Goal: Information Seeking & Learning: Learn about a topic

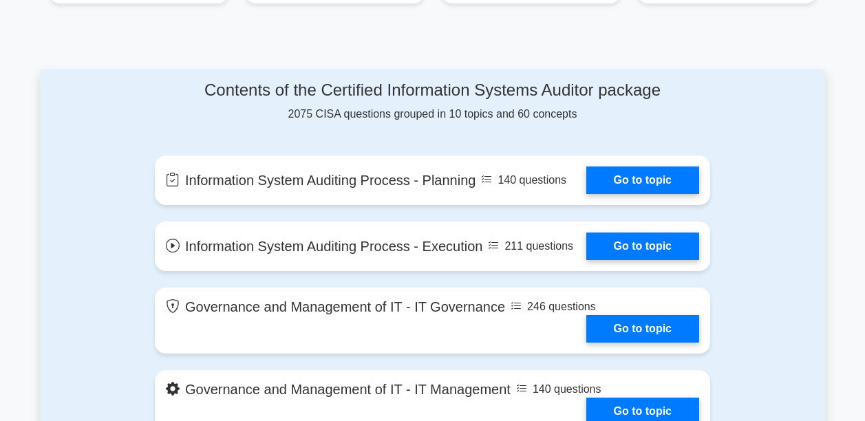
scroll to position [683, 0]
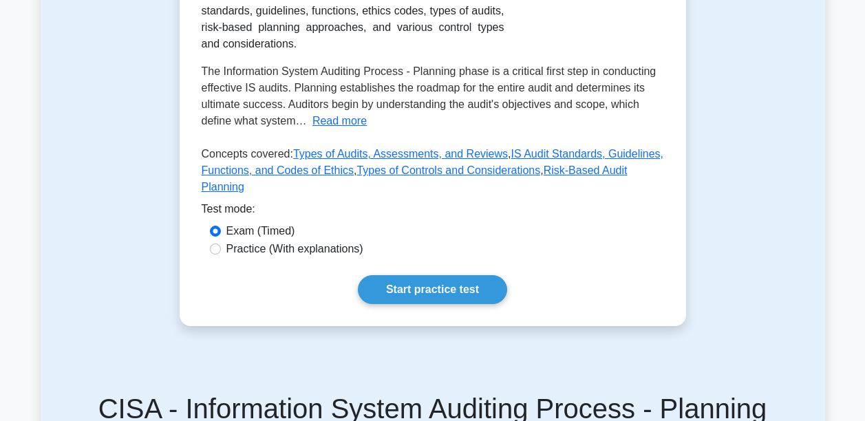
scroll to position [341, 0]
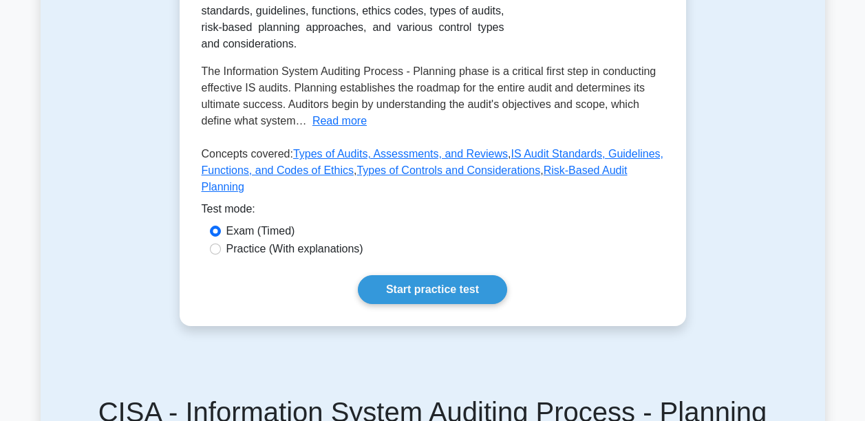
click at [209, 241] on div "Practice (With explanations)" at bounding box center [433, 250] width 463 height 18
click at [214, 244] on input "Practice (With explanations)" at bounding box center [215, 249] width 11 height 11
radio input "true"
click at [219, 223] on div "Exam (Timed)" at bounding box center [433, 231] width 446 height 17
click at [218, 226] on input "Exam (Timed)" at bounding box center [215, 231] width 11 height 11
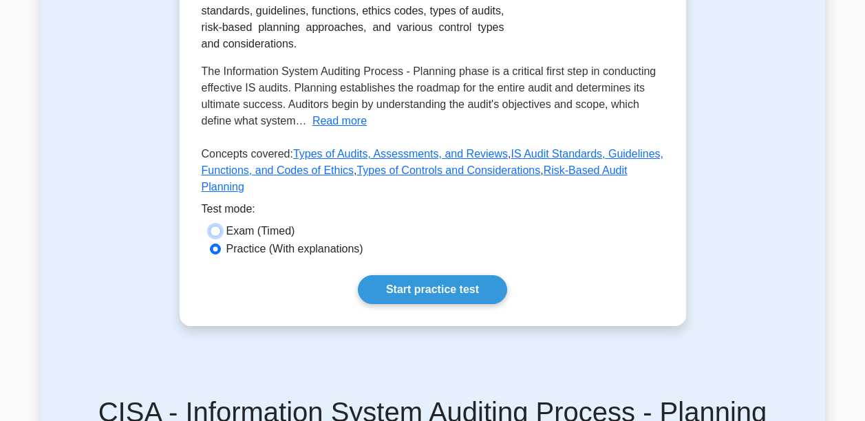
radio input "true"
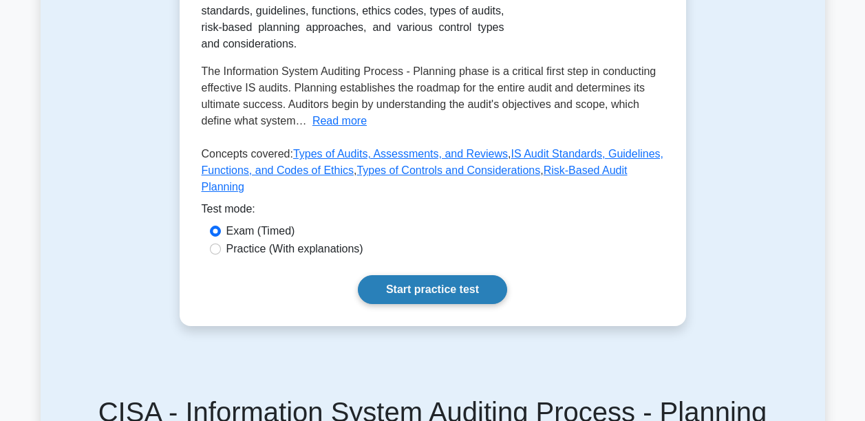
click at [398, 275] on link "Start practice test" at bounding box center [432, 289] width 149 height 29
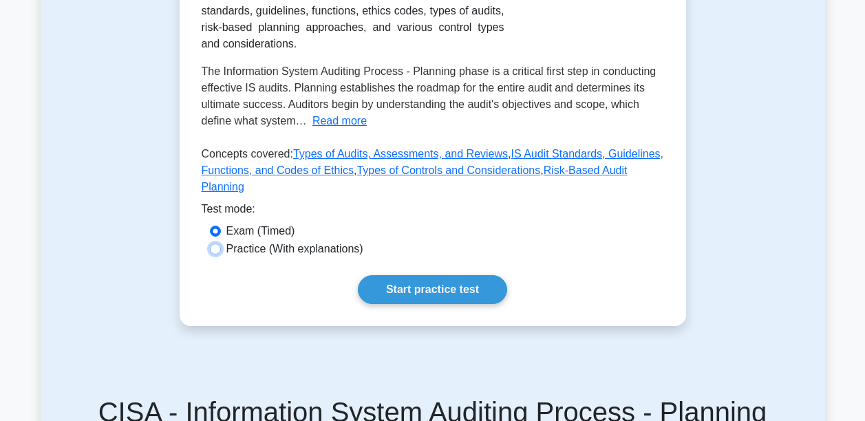
click at [211, 244] on input "Practice (With explanations)" at bounding box center [215, 249] width 11 height 11
radio input "true"
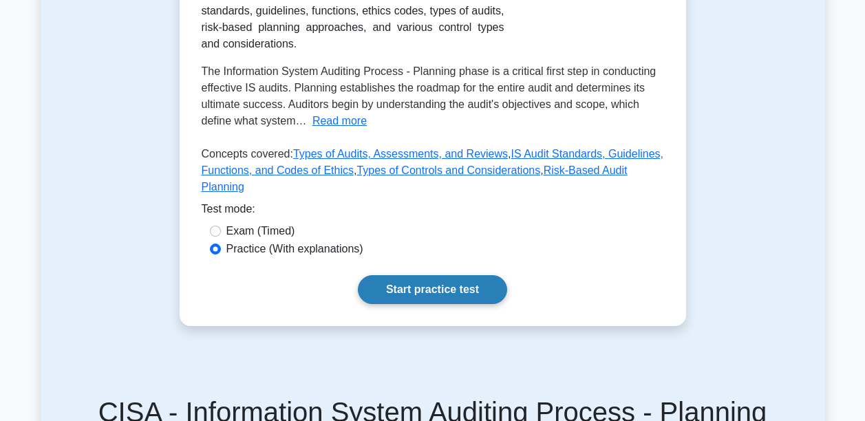
click at [412, 275] on link "Start practice test" at bounding box center [432, 289] width 149 height 29
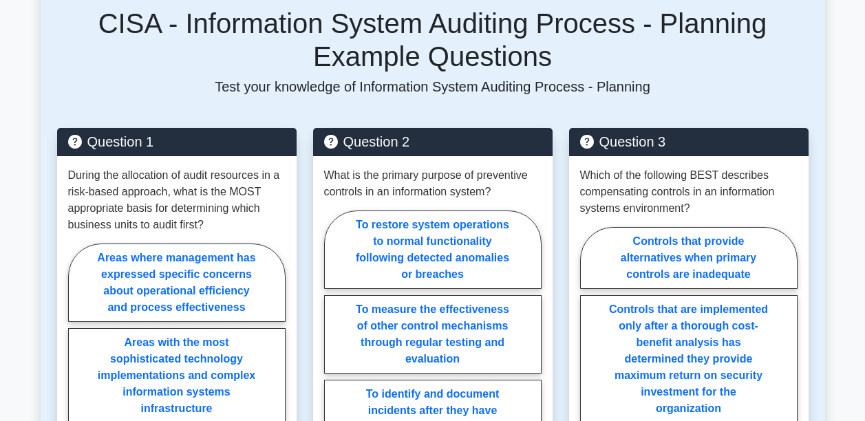
scroll to position [726, 0]
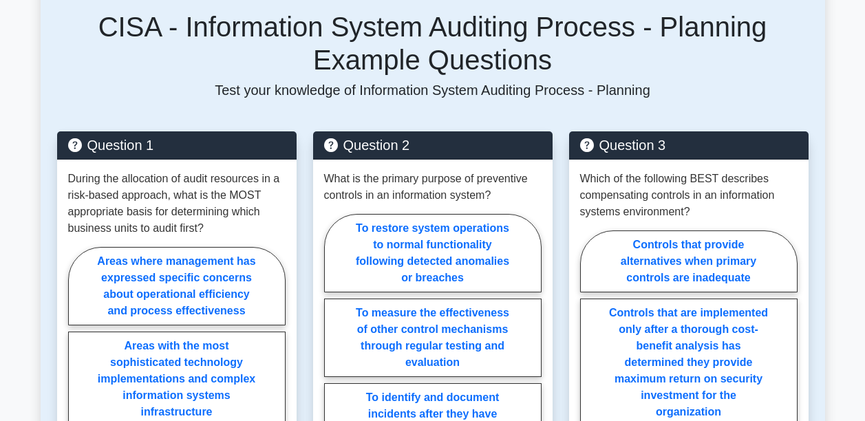
drag, startPoint x: 151, startPoint y: 258, endPoint x: 130, endPoint y: 71, distance: 188.4
click at [130, 82] on p "Test your knowledge of Information System Auditing Process - Planning" at bounding box center [433, 90] width 752 height 17
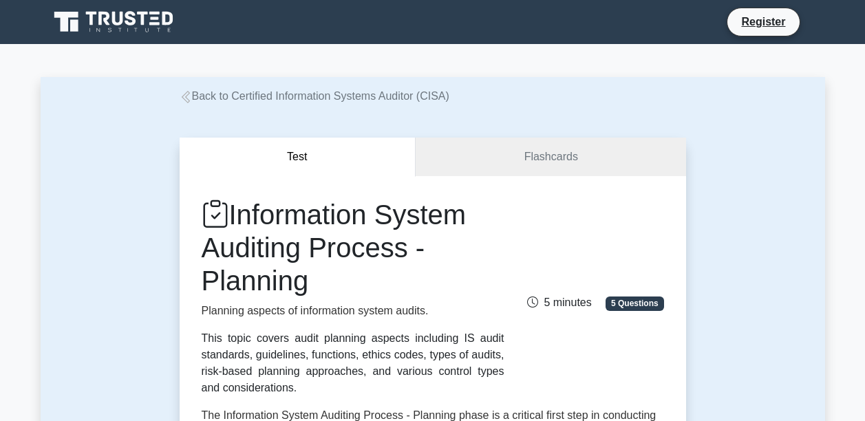
scroll to position [75, 0]
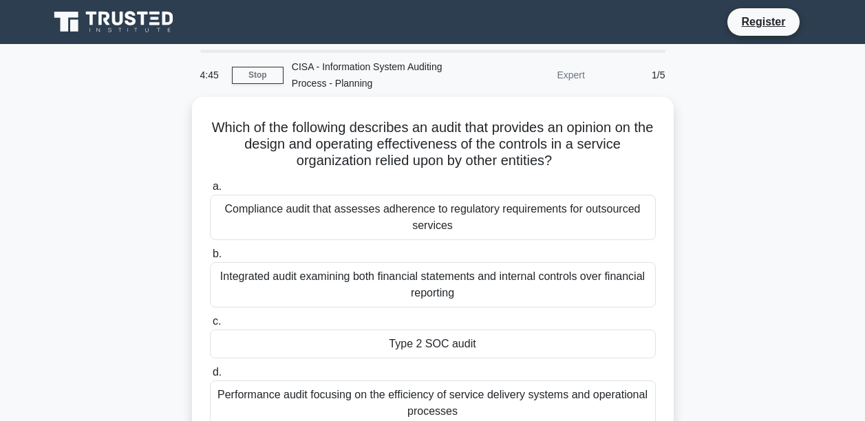
click at [857, 85] on main "4:45 Stop CISA - Information System Auditing Process - Planning Expert 1/5 Whic…" at bounding box center [432, 393] width 865 height 699
